Goal: Information Seeking & Learning: Learn about a topic

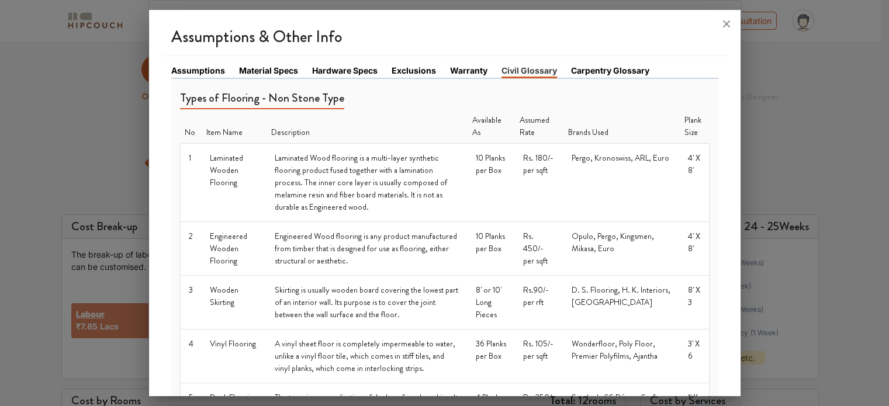
click at [605, 74] on link "Carpentry Glossary" at bounding box center [610, 70] width 78 height 12
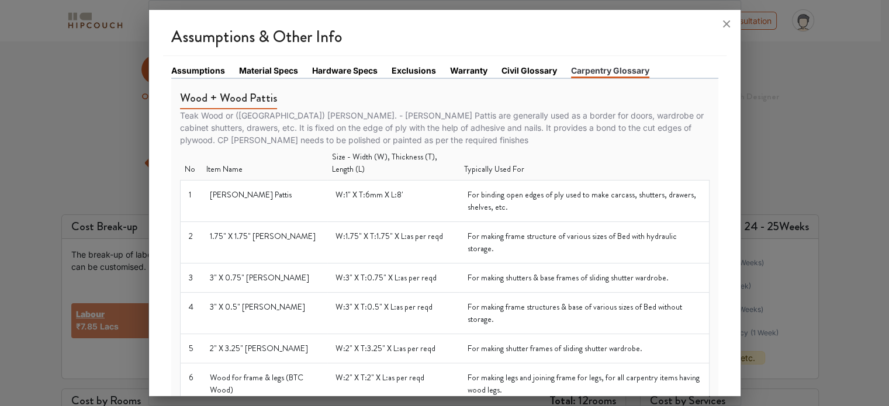
click at [196, 71] on link "Assumptions" at bounding box center [198, 70] width 54 height 12
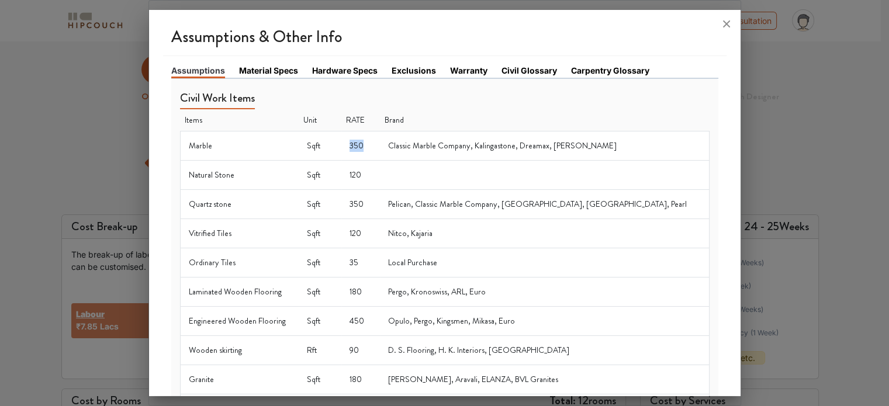
drag, startPoint x: 380, startPoint y: 144, endPoint x: 395, endPoint y: 146, distance: 14.8
click at [380, 146] on td "350" at bounding box center [360, 145] width 39 height 29
click at [445, 155] on td "Classic Marble Company, Kalingastone, Dreamax, [PERSON_NAME]" at bounding box center [544, 145] width 329 height 29
drag, startPoint x: 376, startPoint y: 176, endPoint x: 404, endPoint y: 176, distance: 28.1
click at [380, 176] on td "120" at bounding box center [360, 174] width 39 height 29
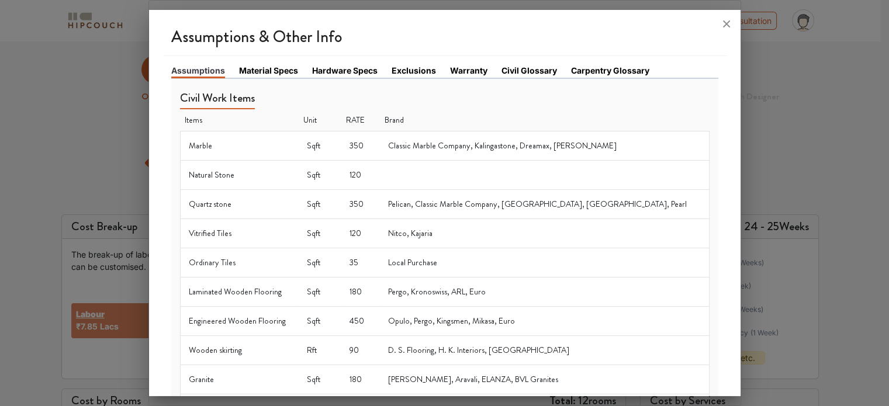
click at [426, 173] on td at bounding box center [544, 174] width 329 height 29
drag, startPoint x: 390, startPoint y: 201, endPoint x: 407, endPoint y: 201, distance: 17.5
click at [380, 201] on td "350" at bounding box center [360, 203] width 39 height 29
click at [451, 205] on td "Pelican, Classic Marble Company, [GEOGRAPHIC_DATA], [GEOGRAPHIC_DATA], Pearl" at bounding box center [544, 203] width 329 height 29
click at [278, 67] on link "Material Specs" at bounding box center [268, 70] width 59 height 12
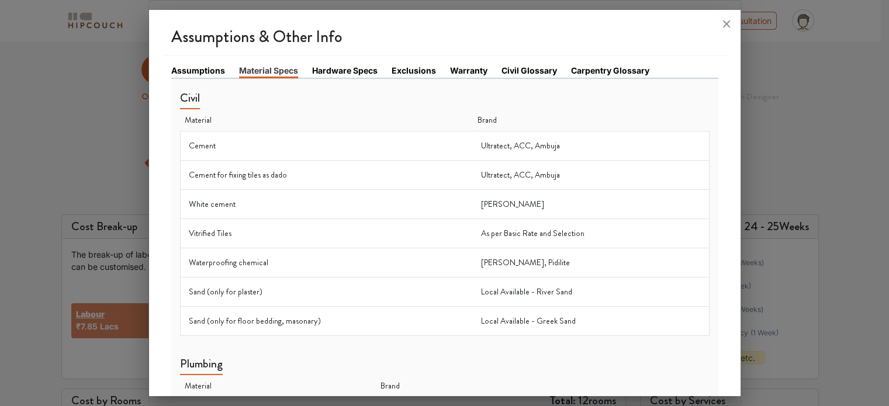
click at [193, 75] on link "Assumptions" at bounding box center [198, 70] width 54 height 12
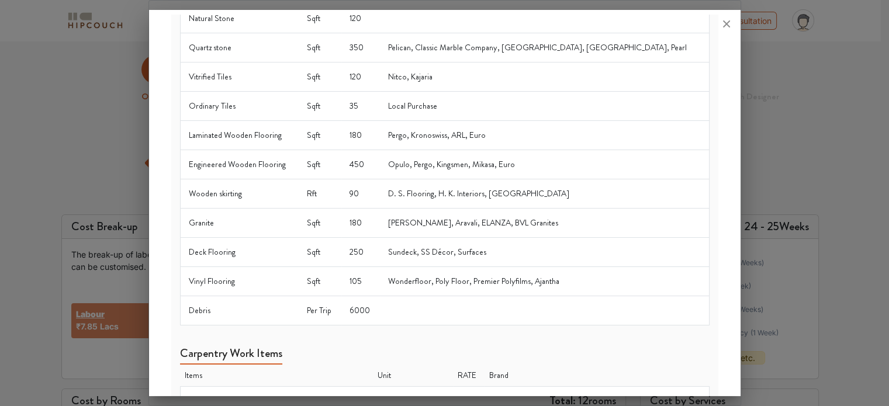
scroll to position [175, 0]
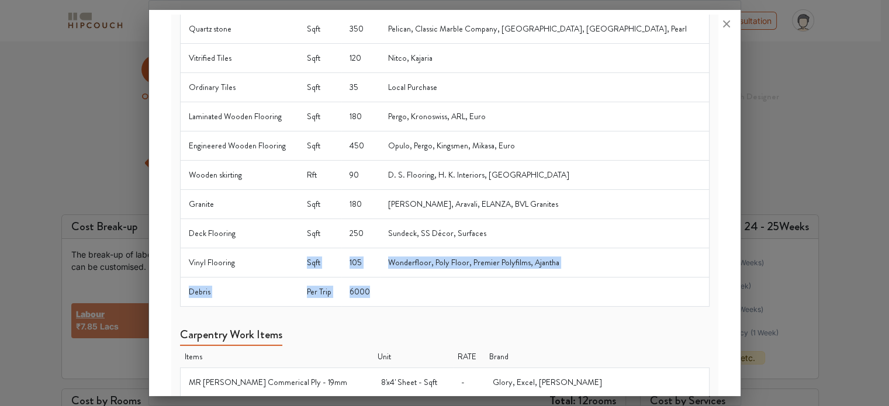
drag, startPoint x: 425, startPoint y: 293, endPoint x: 302, endPoint y: 246, distance: 131.9
click at [300, 251] on tbody "Marble Sqft 350 Classic Marble Company, Kalingastone, Dreamax, [PERSON_NAME] Na…" at bounding box center [444, 131] width 529 height 351
click at [619, 302] on td at bounding box center [544, 291] width 329 height 29
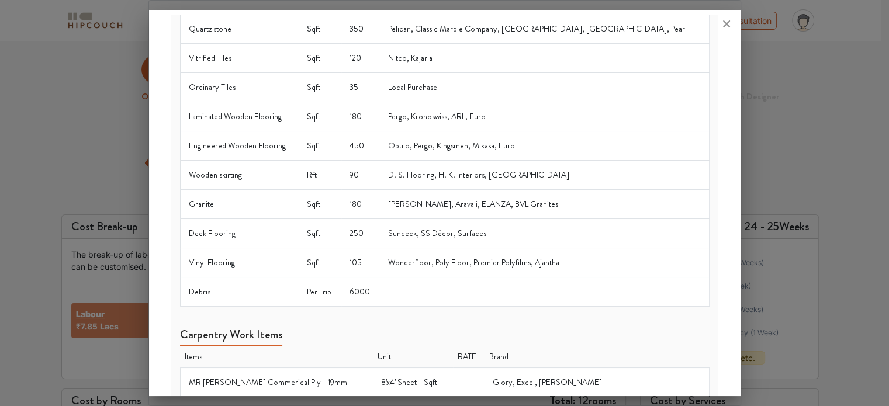
click at [622, 346] on th "Brand" at bounding box center [597, 357] width 224 height 22
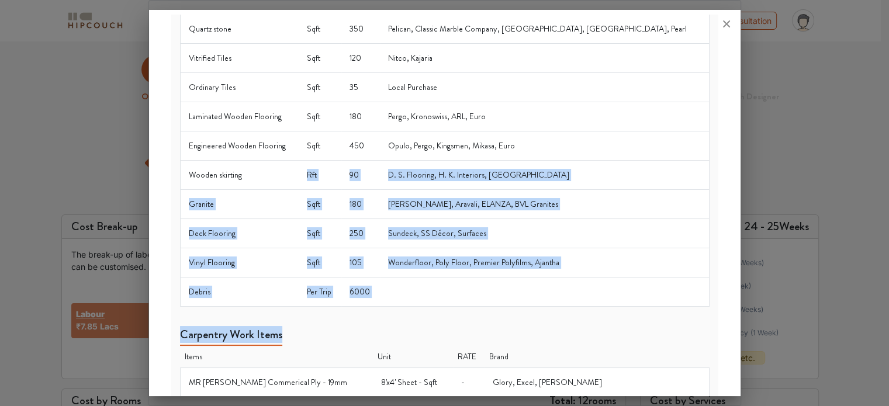
drag, startPoint x: 669, startPoint y: 314, endPoint x: 297, endPoint y: 179, distance: 395.3
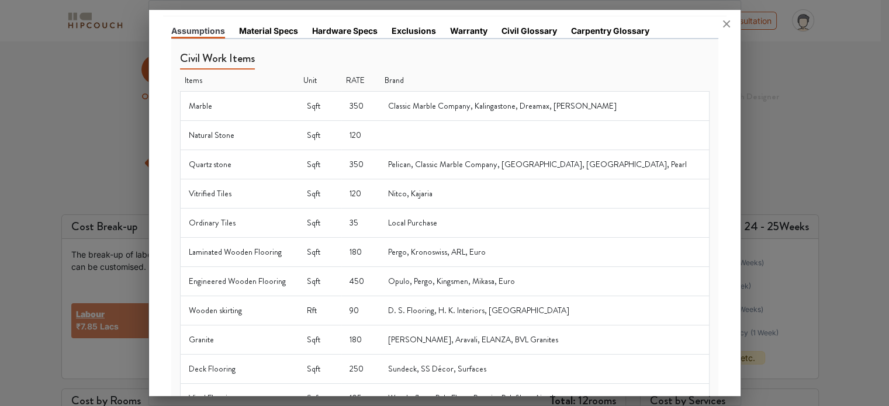
scroll to position [0, 0]
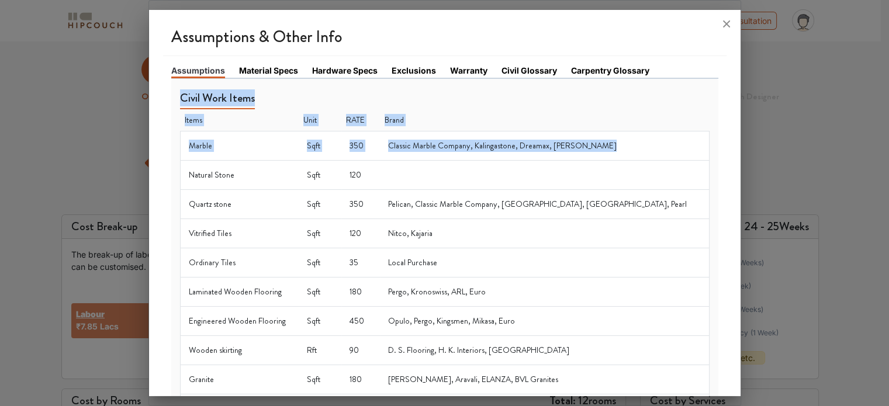
drag, startPoint x: 172, startPoint y: 95, endPoint x: 624, endPoint y: 160, distance: 456.4
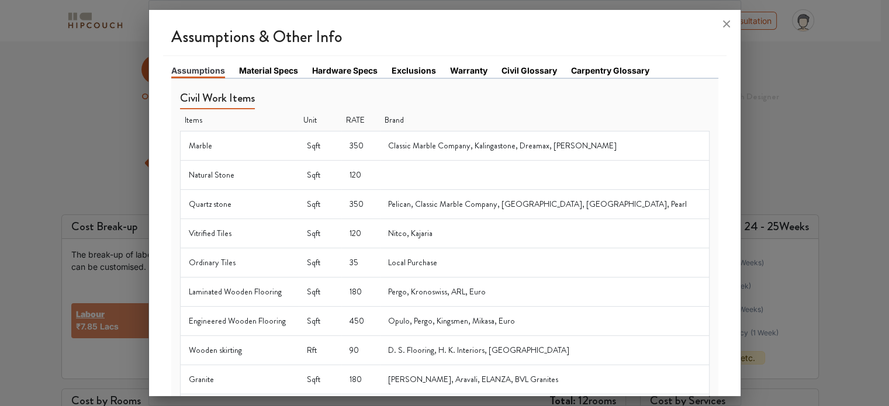
click at [621, 163] on td at bounding box center [544, 174] width 329 height 29
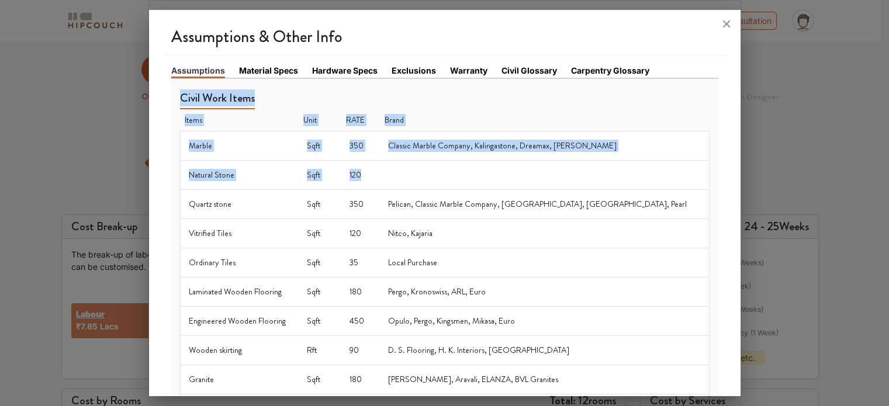
drag, startPoint x: 175, startPoint y: 101, endPoint x: 679, endPoint y: 161, distance: 507.4
click at [653, 160] on td at bounding box center [544, 174] width 329 height 29
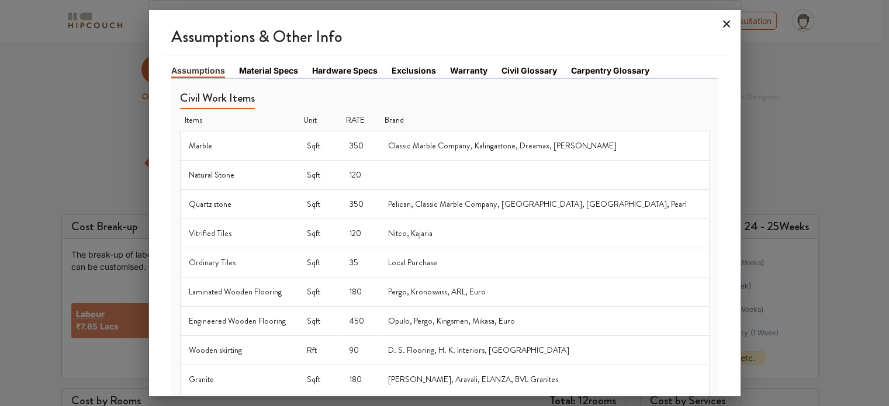
click at [721, 25] on icon at bounding box center [726, 24] width 19 height 19
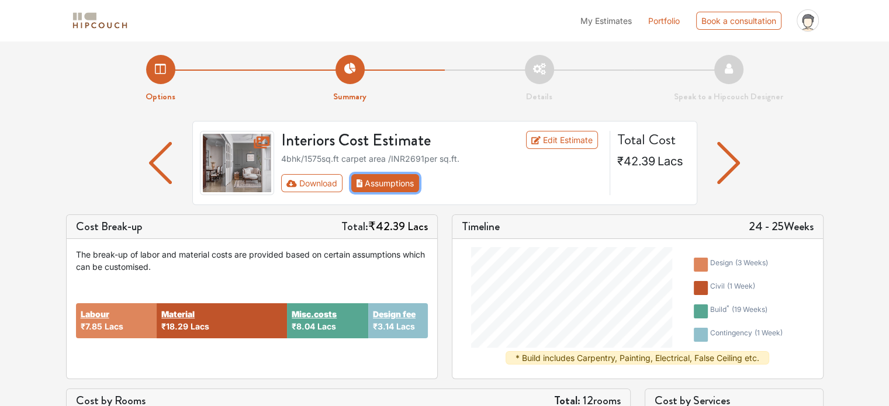
click at [399, 188] on button "Assumptions" at bounding box center [385, 183] width 68 height 18
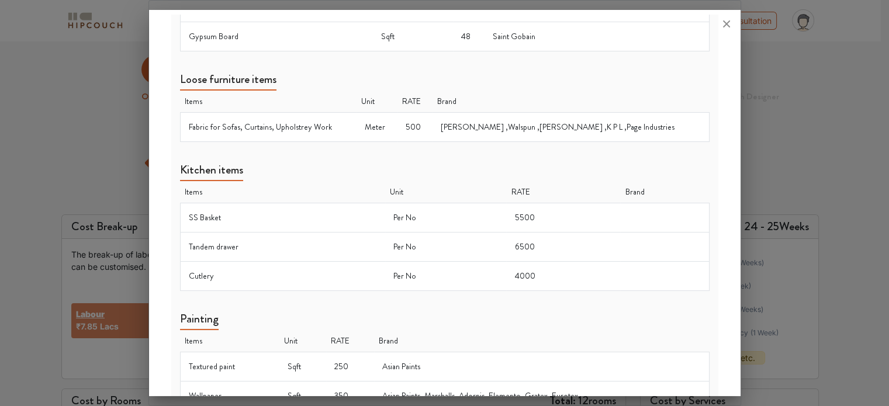
scroll to position [757, 0]
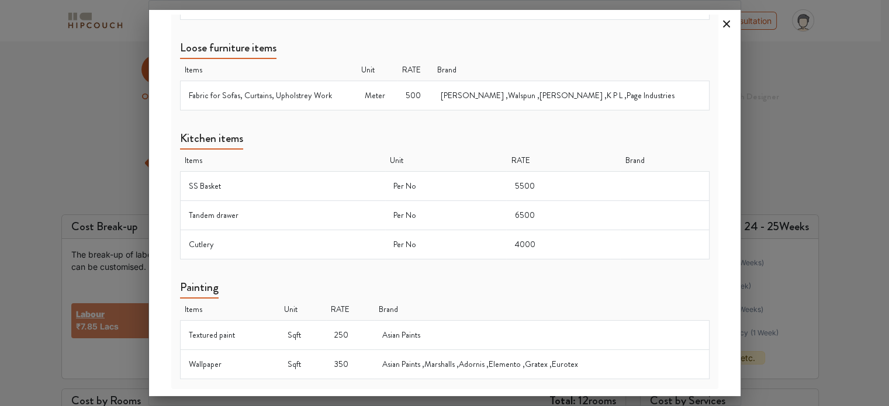
click at [722, 22] on icon at bounding box center [726, 24] width 19 height 19
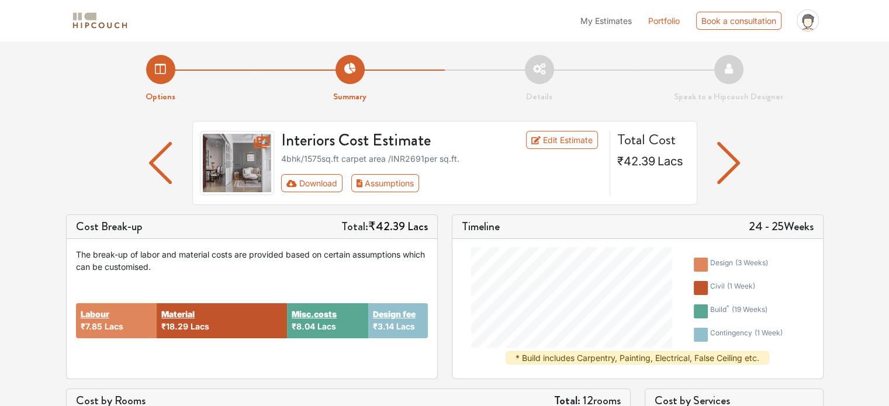
click at [739, 166] on img "button" at bounding box center [728, 163] width 23 height 42
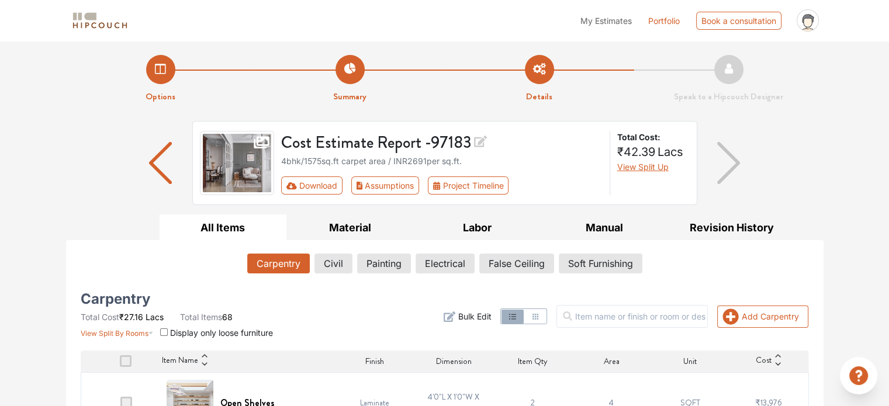
click at [162, 179] on img "button" at bounding box center [160, 163] width 23 height 42
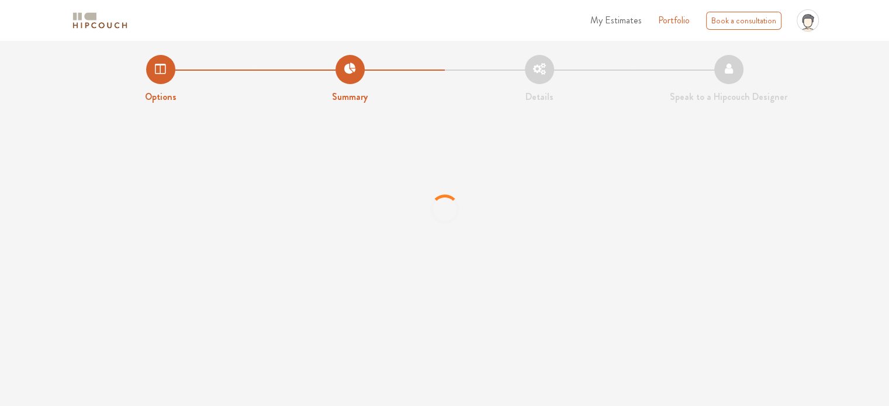
drag, startPoint x: 87, startPoint y: 162, endPoint x: 49, endPoint y: 69, distance: 100.4
click at [51, 77] on div "Options Summary Details Speak to a Hipcouch Designer" at bounding box center [444, 169] width 889 height 256
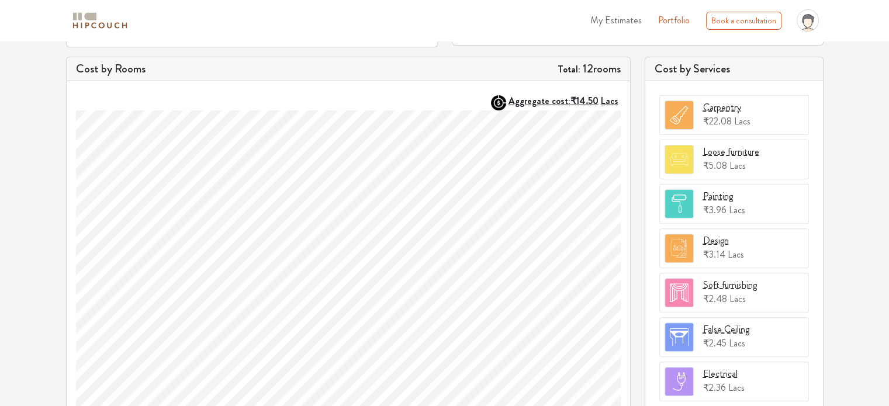
scroll to position [54, 0]
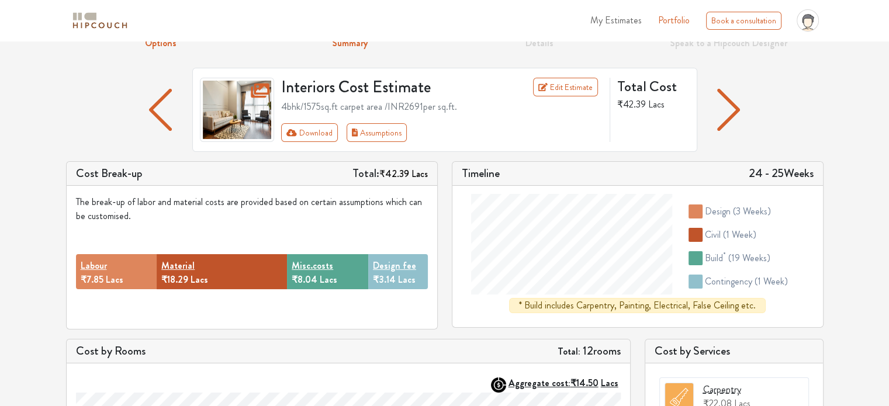
click at [725, 119] on img "button" at bounding box center [728, 110] width 23 height 42
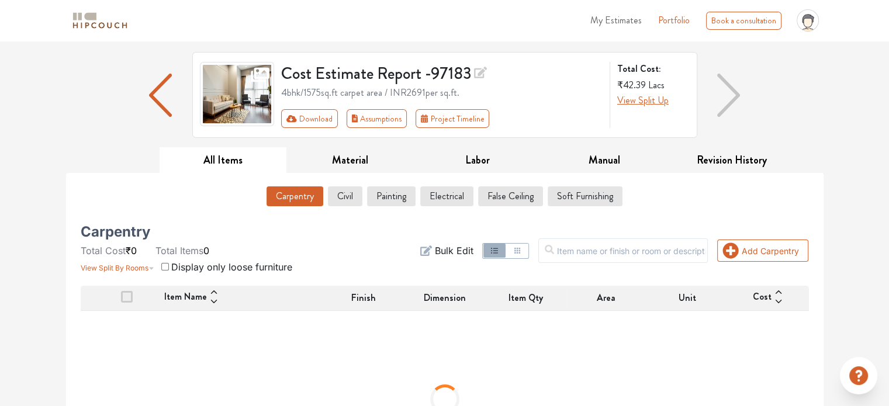
scroll to position [117, 0]
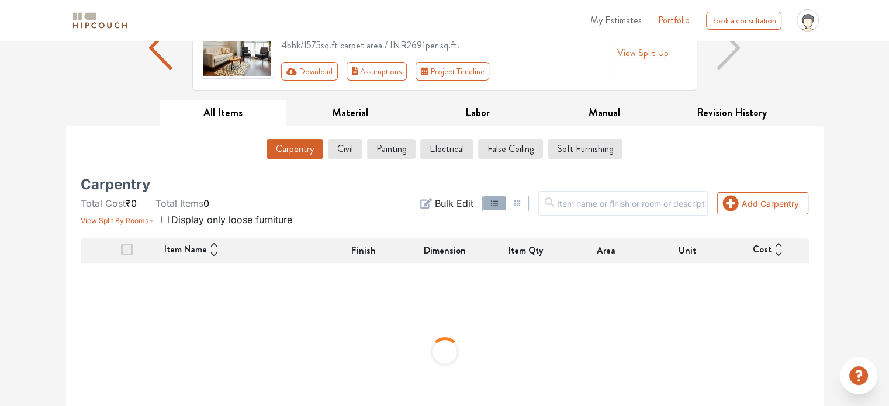
click at [520, 200] on icon "button" at bounding box center [517, 203] width 6 height 6
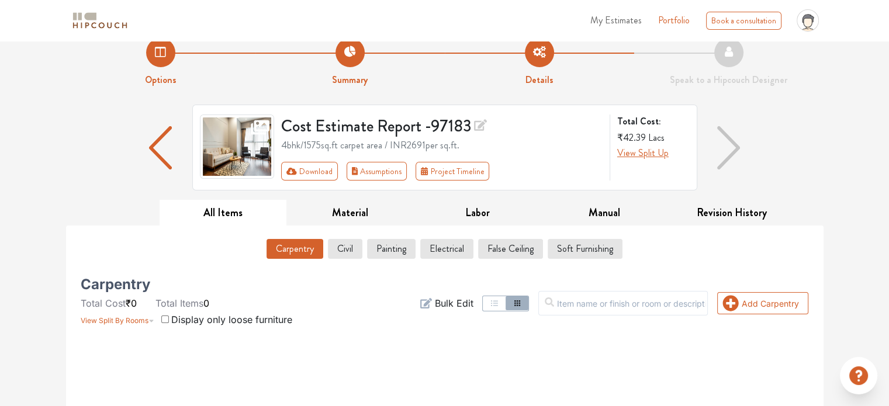
scroll to position [12, 0]
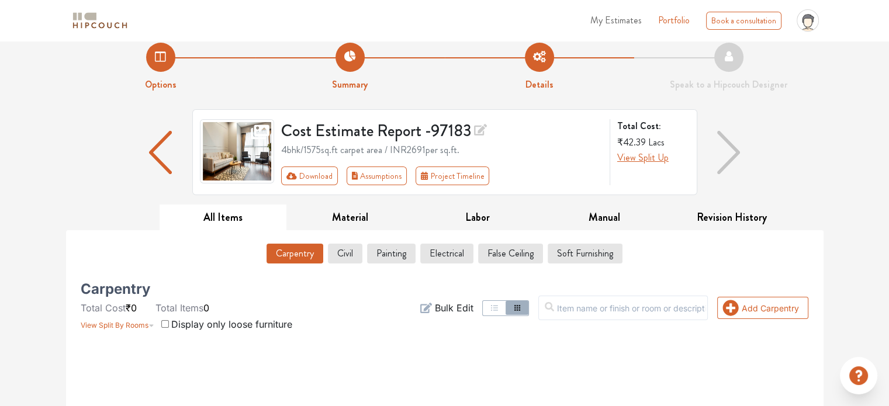
click at [499, 310] on icon "button" at bounding box center [494, 307] width 9 height 9
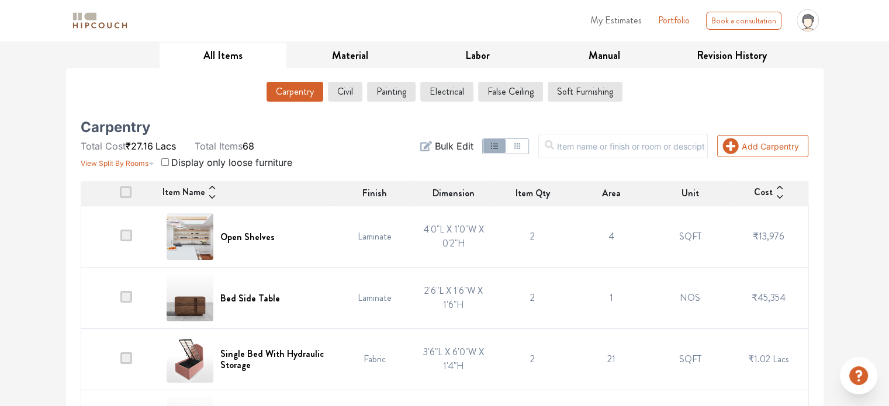
scroll to position [188, 0]
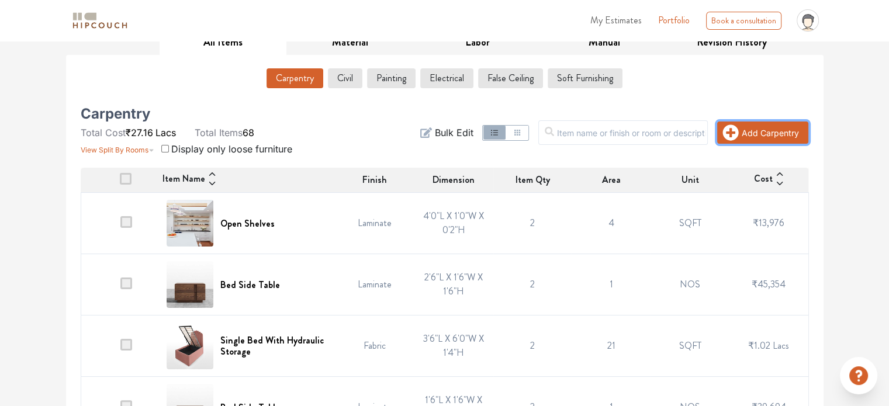
click at [734, 133] on icon "button" at bounding box center [731, 133] width 16 height 16
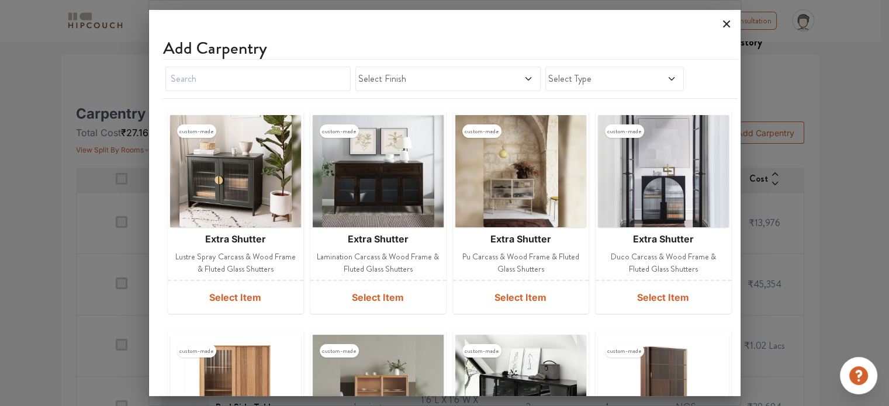
click at [725, 20] on icon at bounding box center [726, 24] width 19 height 19
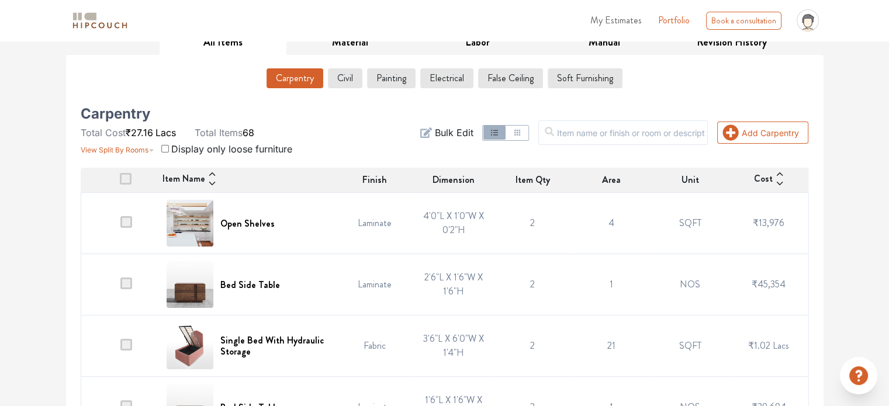
click at [168, 148] on input "checkbox" at bounding box center [165, 149] width 8 height 8
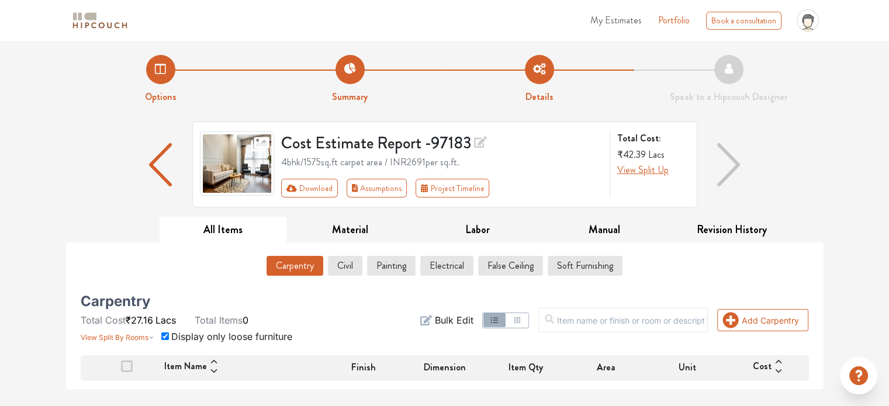
click at [166, 337] on input "checkbox" at bounding box center [165, 337] width 8 height 8
checkbox input "false"
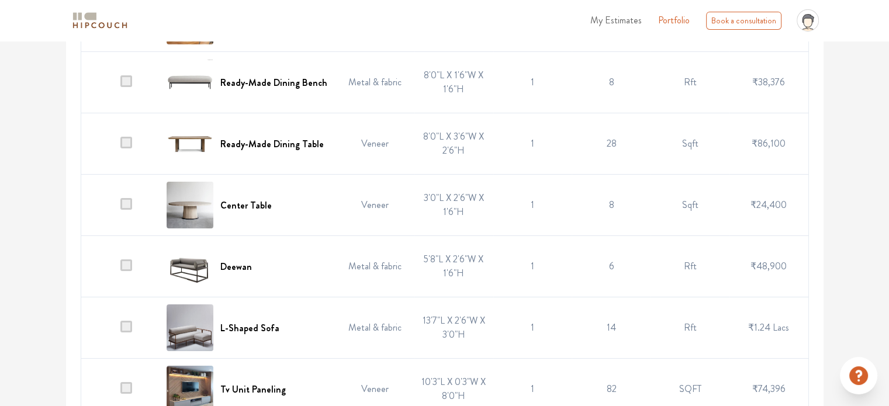
scroll to position [4147, 0]
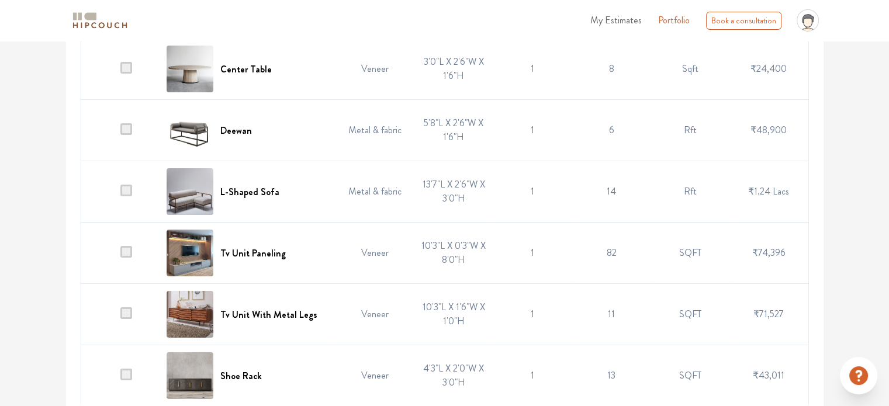
click at [126, 369] on span at bounding box center [126, 375] width 12 height 12
click at [120, 379] on input "checkbox" at bounding box center [120, 379] width 0 height 0
click at [126, 369] on span at bounding box center [126, 375] width 12 height 12
click at [120, 379] on input "checkbox" at bounding box center [120, 379] width 0 height 0
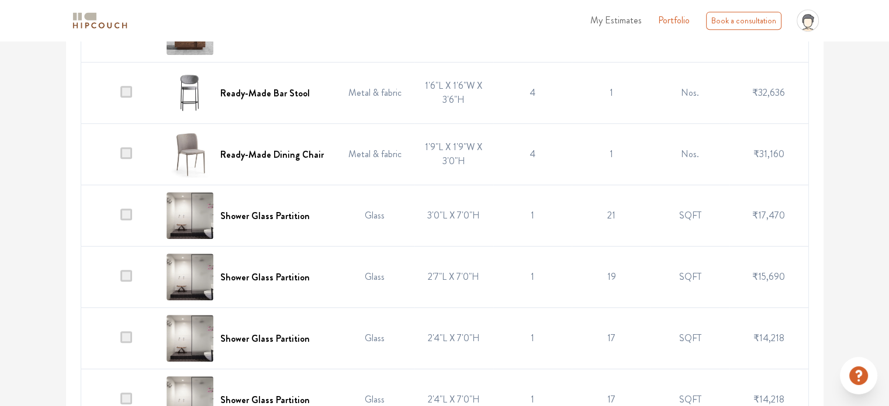
scroll to position [0, 0]
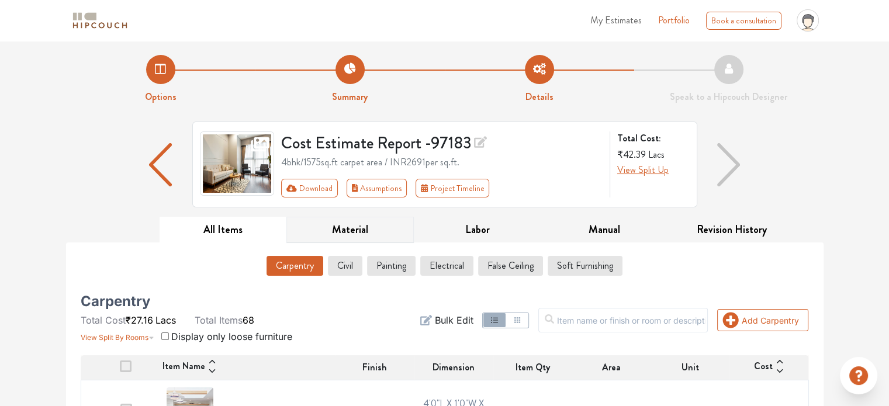
click at [372, 230] on button "Material" at bounding box center [349, 230] width 127 height 26
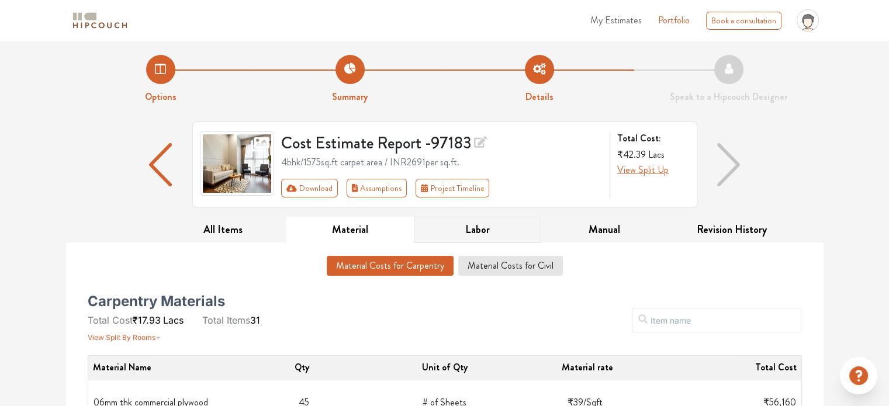
click at [494, 236] on button "Labor" at bounding box center [477, 230] width 127 height 26
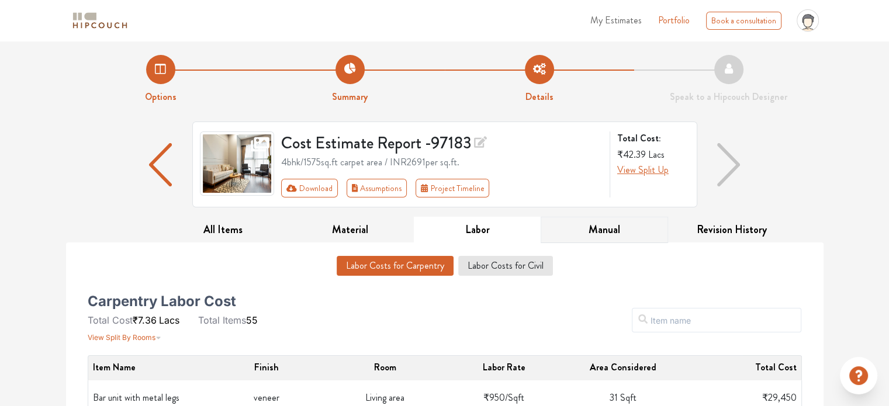
click at [622, 233] on button "Manual" at bounding box center [604, 230] width 127 height 26
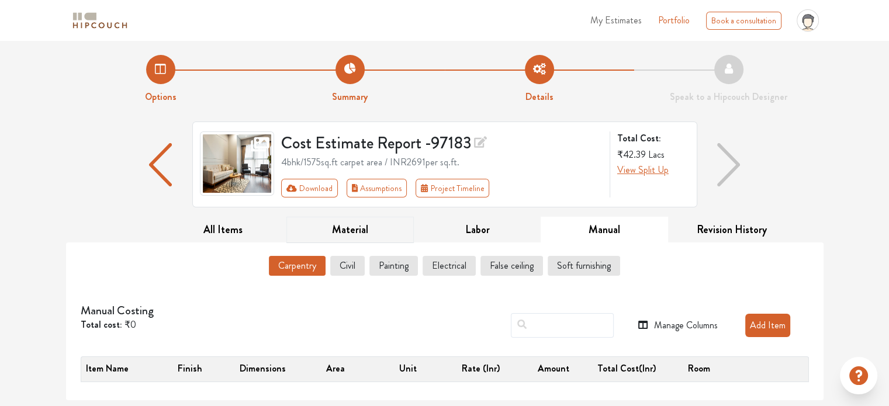
click at [328, 239] on button "Material" at bounding box center [349, 230] width 127 height 26
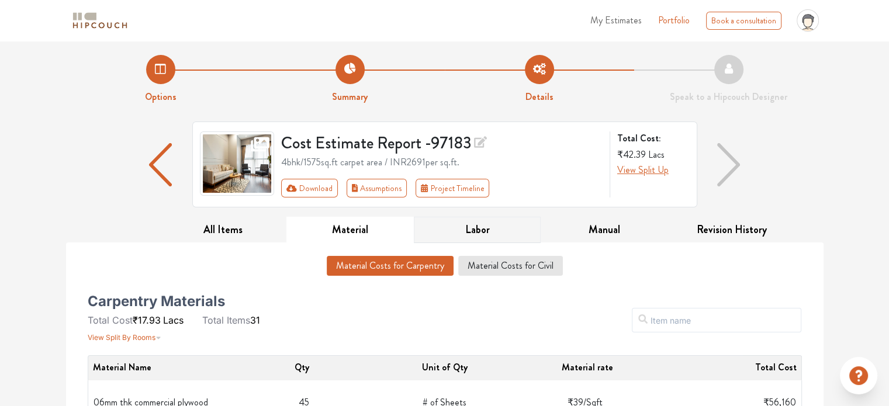
click at [506, 231] on button "Labor" at bounding box center [477, 230] width 127 height 26
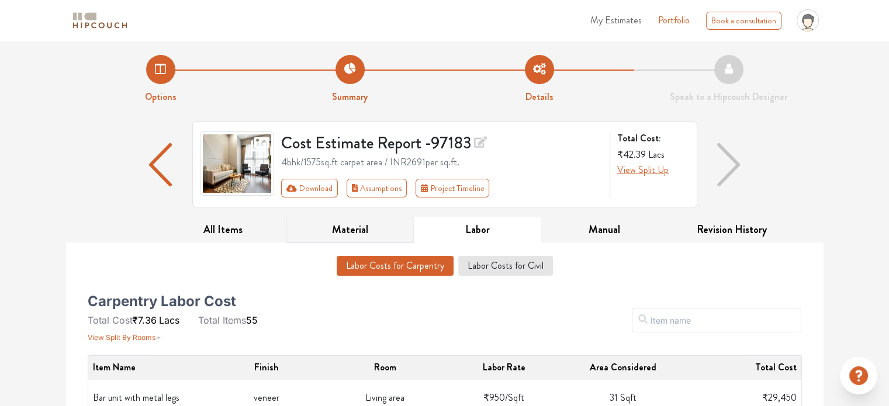
click at [351, 233] on button "Material" at bounding box center [349, 230] width 127 height 26
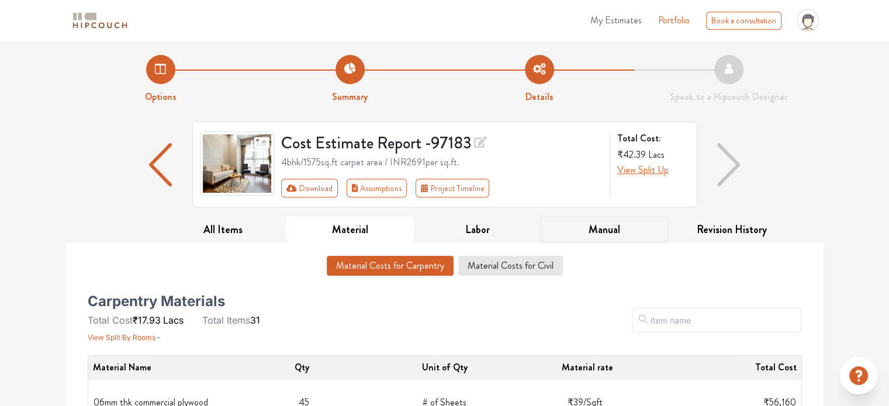
click at [617, 233] on button "Manual" at bounding box center [604, 230] width 127 height 26
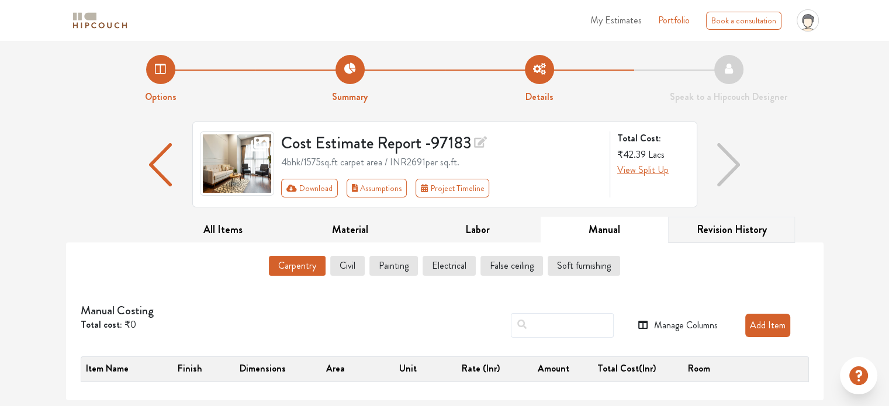
click at [739, 235] on button "Revision History" at bounding box center [731, 230] width 127 height 26
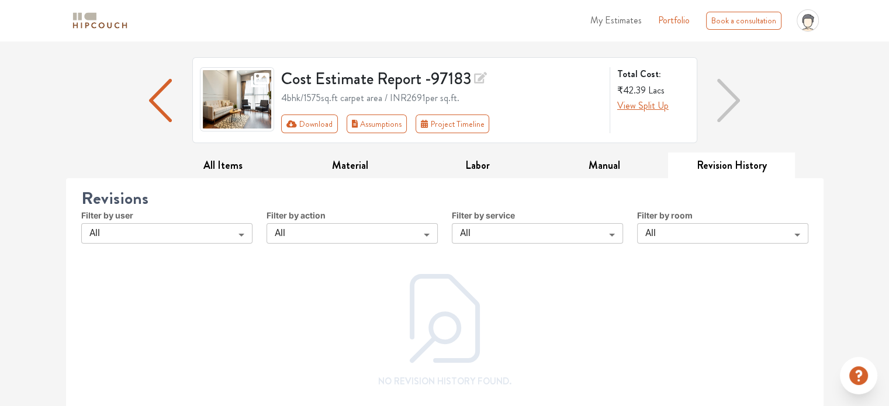
scroll to position [65, 0]
click at [477, 162] on button "Labor" at bounding box center [477, 165] width 127 height 26
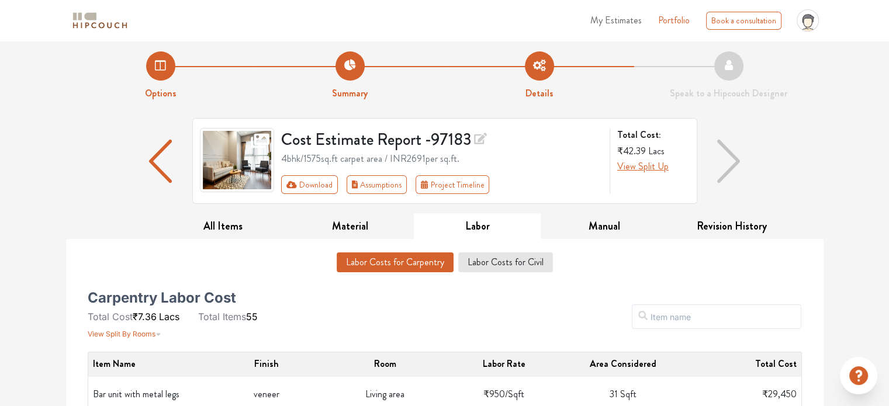
scroll to position [0, 0]
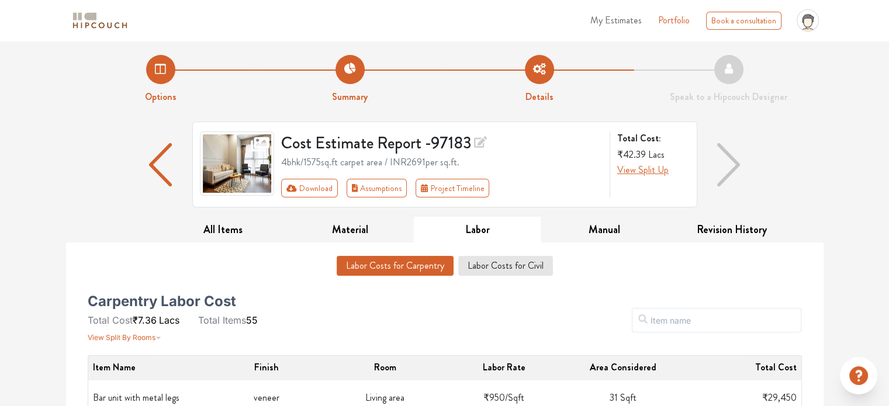
click at [725, 154] on img "button" at bounding box center [728, 164] width 23 height 43
click at [729, 151] on img "button" at bounding box center [728, 164] width 23 height 43
click at [375, 229] on button "Material" at bounding box center [349, 230] width 127 height 26
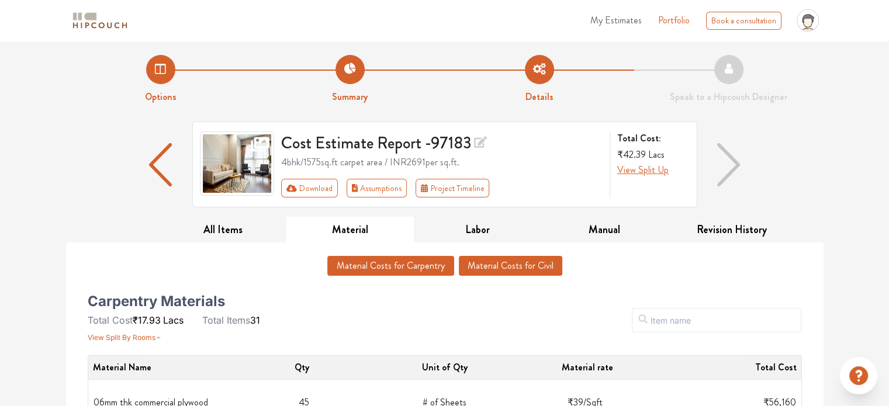
click at [514, 265] on button "Material Costs for Civil" at bounding box center [510, 266] width 103 height 20
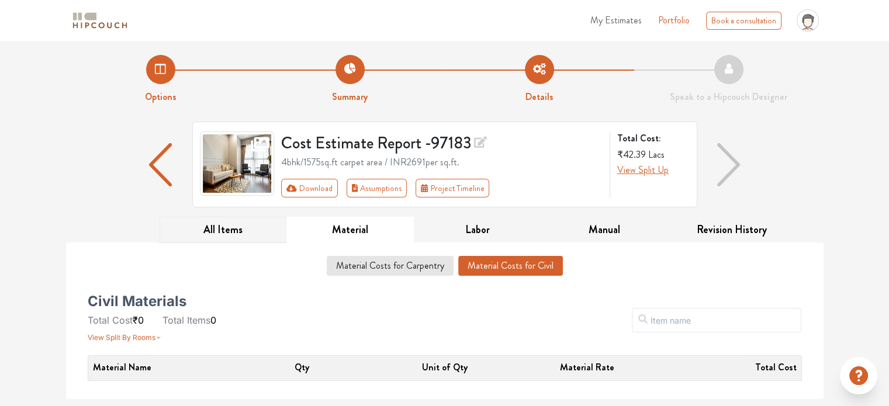
click at [261, 231] on button "All Items" at bounding box center [223, 230] width 127 height 26
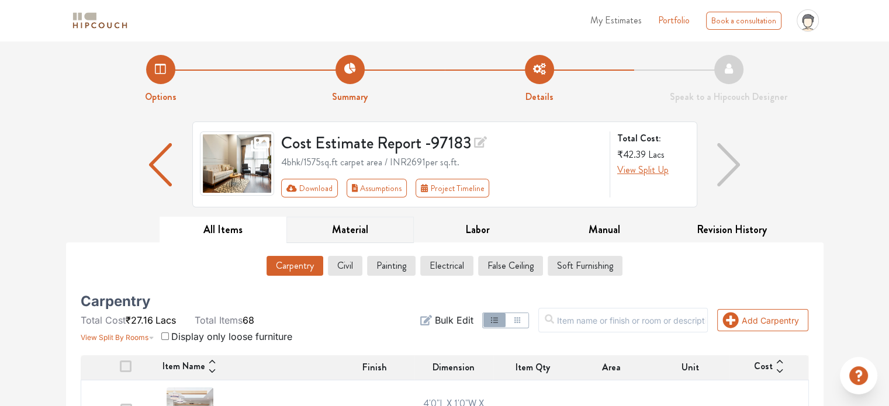
click at [364, 235] on button "Material" at bounding box center [349, 230] width 127 height 26
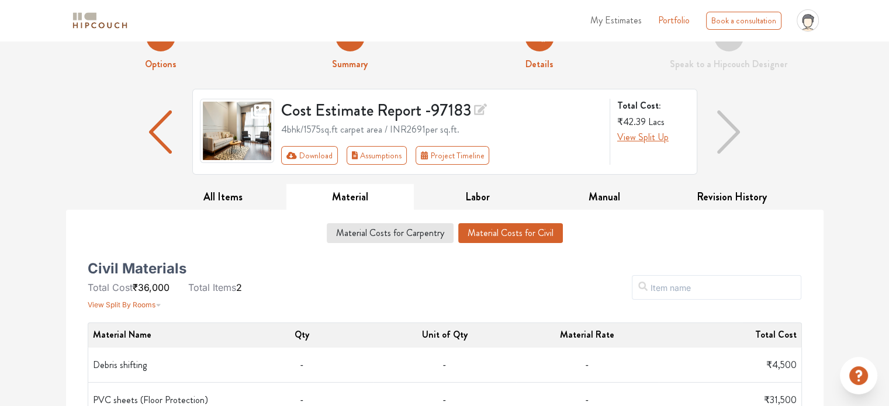
scroll to position [61, 0]
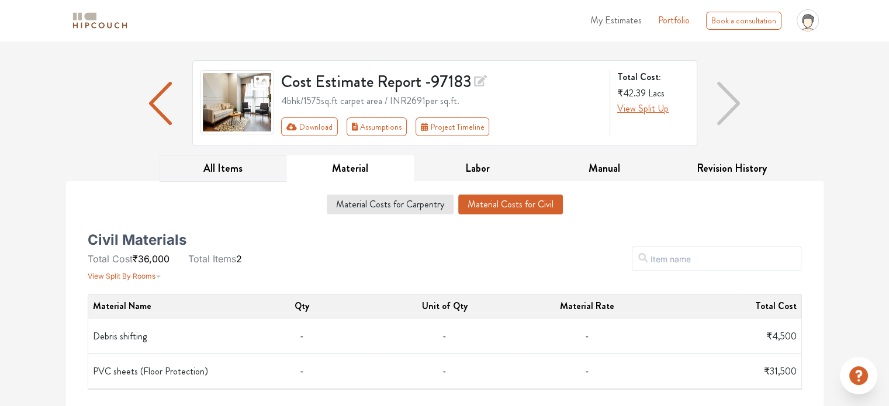
click at [236, 164] on button "All Items" at bounding box center [223, 168] width 127 height 26
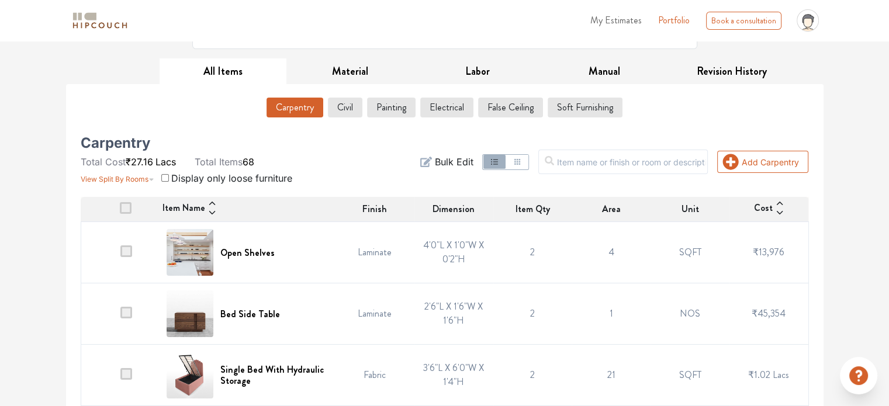
scroll to position [120, 0]
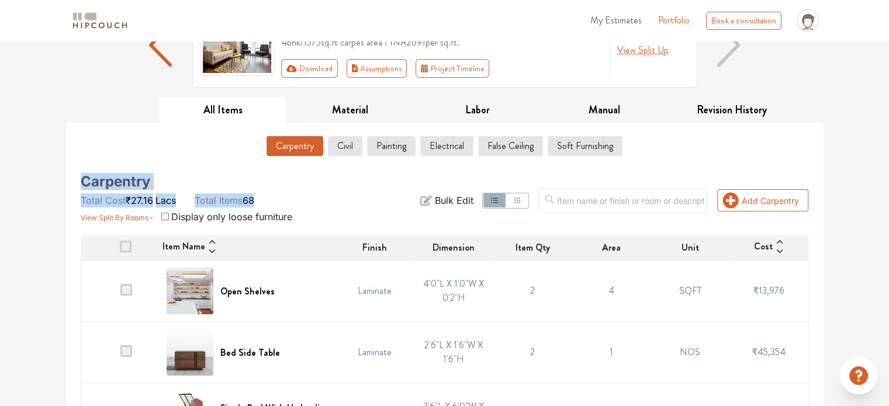
drag, startPoint x: 79, startPoint y: 179, endPoint x: 279, endPoint y: 191, distance: 200.3
click at [279, 191] on div "Carpentry Total Cost ₹27.16 Lacs Total Items 68 View Split By Rooms Display onl…" at bounding box center [197, 200] width 247 height 47
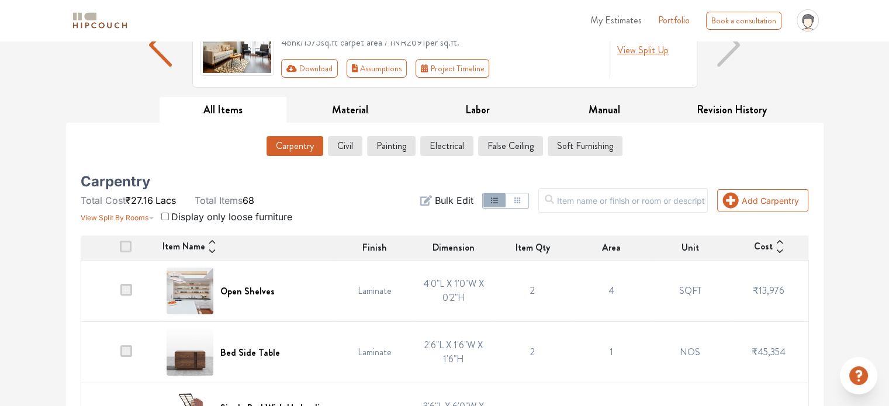
click at [286, 198] on div "Carpentry Total Cost ₹27.16 Lacs Total Items 68 View Split By Rooms Display onl…" at bounding box center [197, 200] width 233 height 47
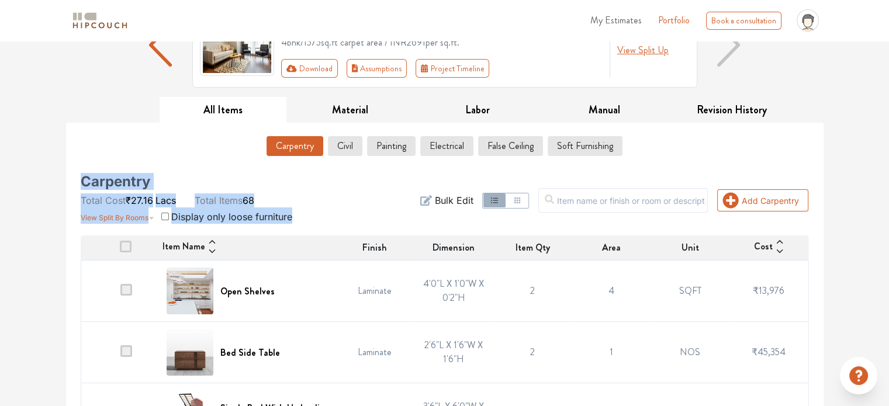
drag, startPoint x: 295, startPoint y: 219, endPoint x: 75, endPoint y: 176, distance: 224.4
click at [76, 182] on div "Carpentry Total Cost ₹27.16 Lacs Total Items 68 View Split By Rooms Display onl…" at bounding box center [197, 200] width 247 height 47
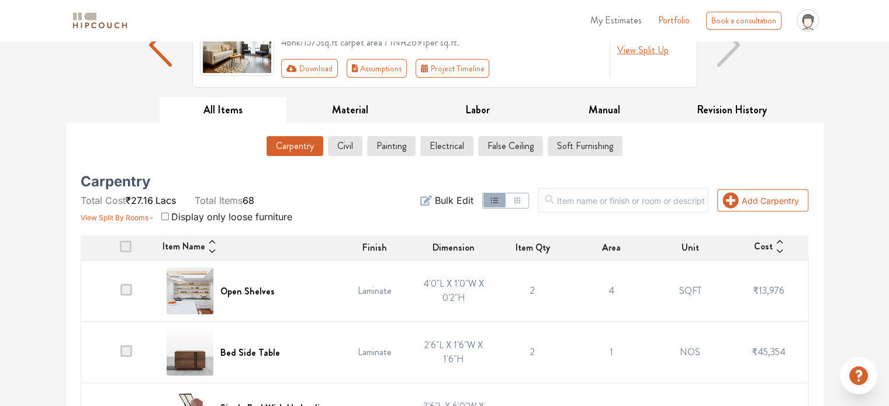
click at [195, 159] on div "Carpentry Civil Painting Electrical False Ceiling Soft Furnishing" at bounding box center [445, 149] width 728 height 34
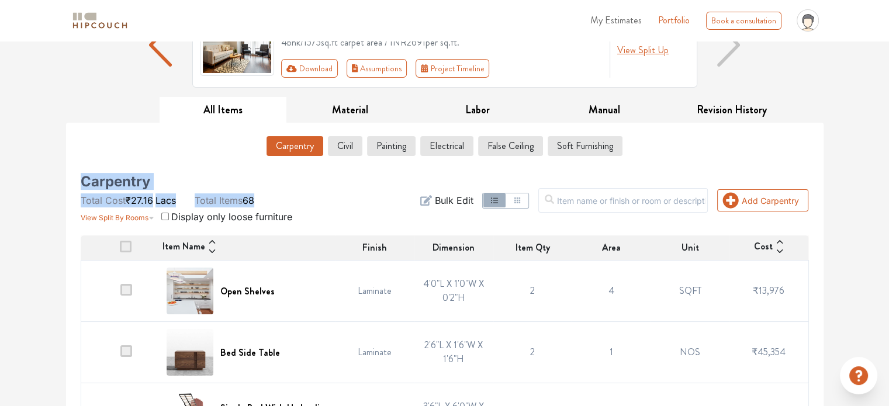
drag, startPoint x: 76, startPoint y: 182, endPoint x: 269, endPoint y: 184, distance: 192.9
click at [269, 184] on div "Carpentry Total Cost ₹27.16 Lacs Total Items 68 View Split By Rooms Display onl…" at bounding box center [197, 200] width 247 height 47
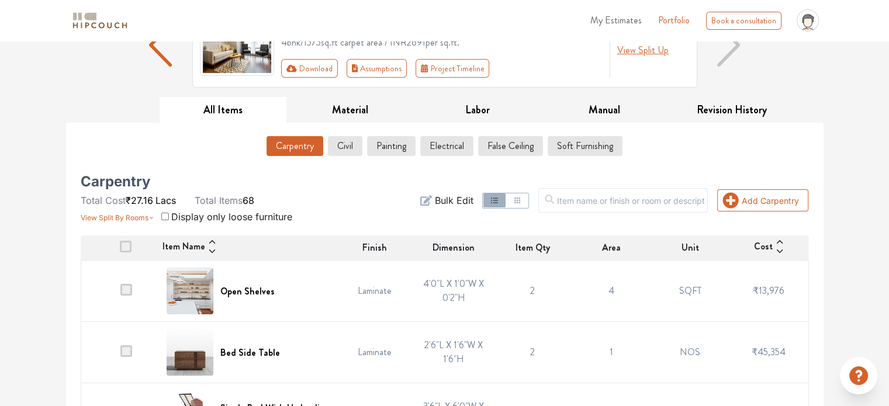
click at [293, 200] on div "Carpentry Total Cost ₹27.16 Lacs Total Items 68 View Split By Rooms Display onl…" at bounding box center [197, 200] width 233 height 47
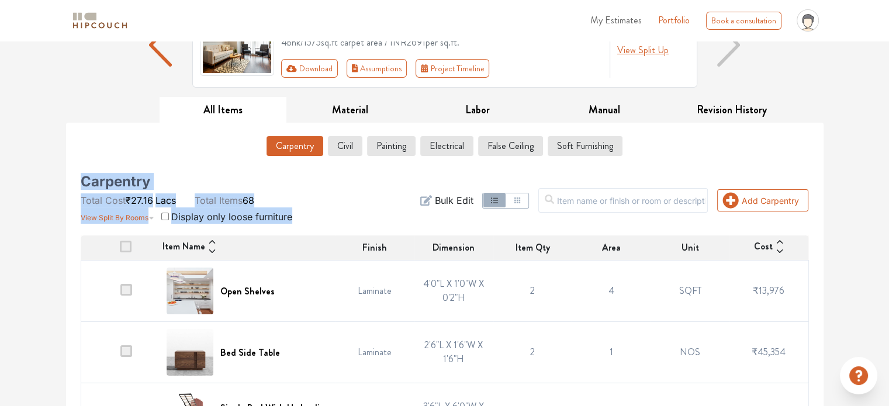
drag, startPoint x: 297, startPoint y: 217, endPoint x: 71, endPoint y: 177, distance: 229.1
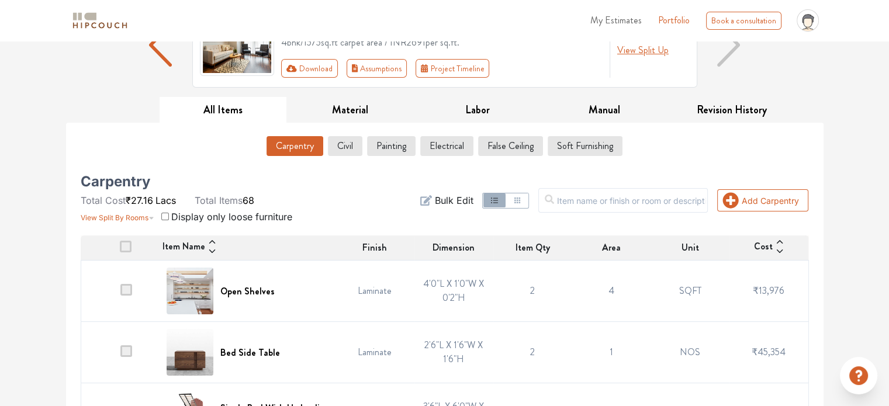
click at [84, 179] on h5 "Carpentry" at bounding box center [116, 181] width 70 height 9
click at [288, 210] on section "View Split By Rooms Display only loose furniture" at bounding box center [187, 215] width 212 height 16
click at [316, 217] on div "Carpentry Total Cost ₹27.16 Lacs Total Items 68 View Split By Rooms Display onl…" at bounding box center [197, 200] width 247 height 47
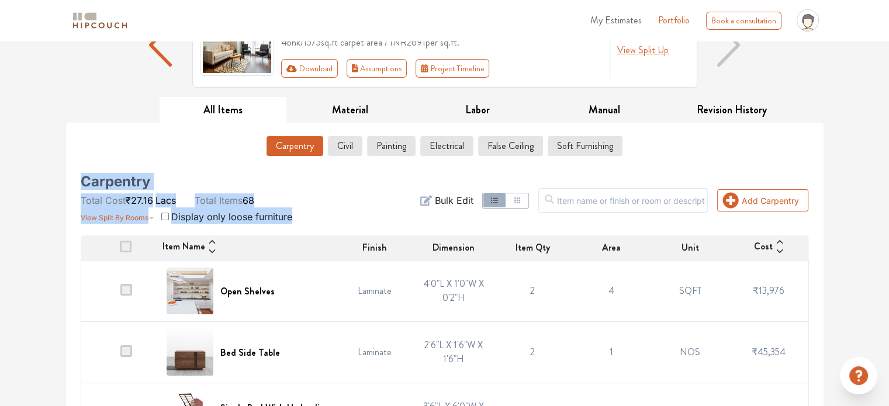
drag, startPoint x: 297, startPoint y: 217, endPoint x: 75, endPoint y: 172, distance: 227.1
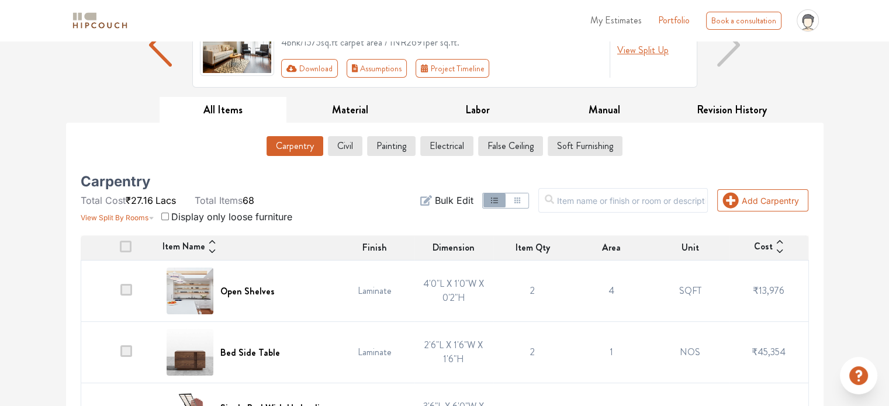
click at [365, 183] on div "Add Carpentry Filter Bulk Edit" at bounding box center [568, 200] width 495 height 47
